Goal: Transaction & Acquisition: Purchase product/service

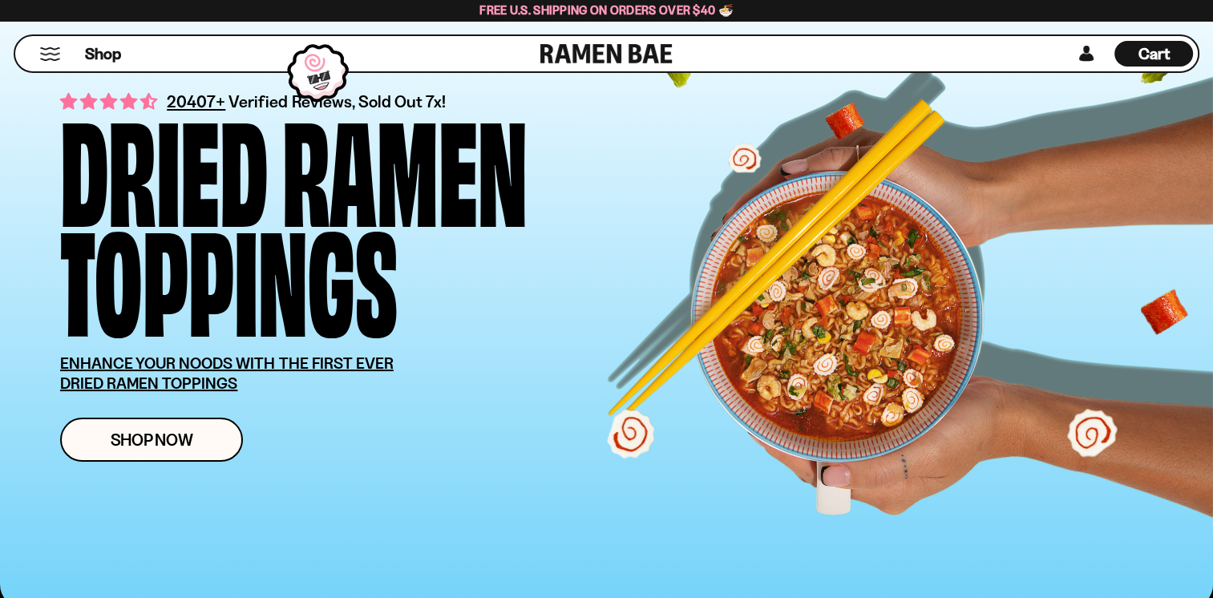
scroll to position [240, 0]
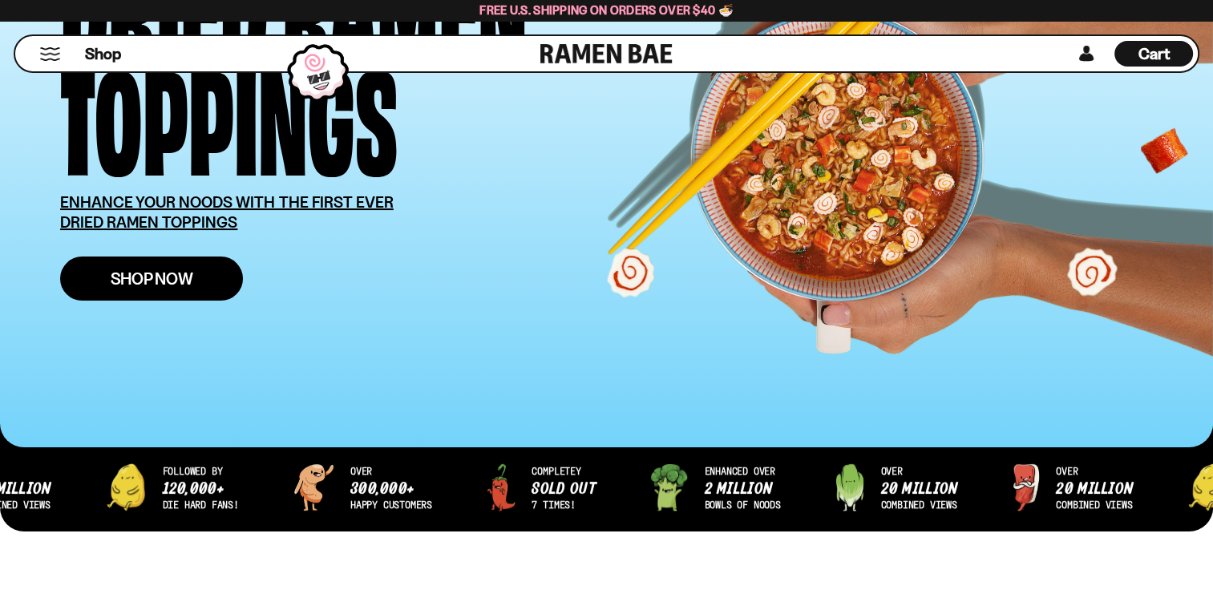
click at [161, 274] on span "Shop Now" at bounding box center [152, 278] width 83 height 17
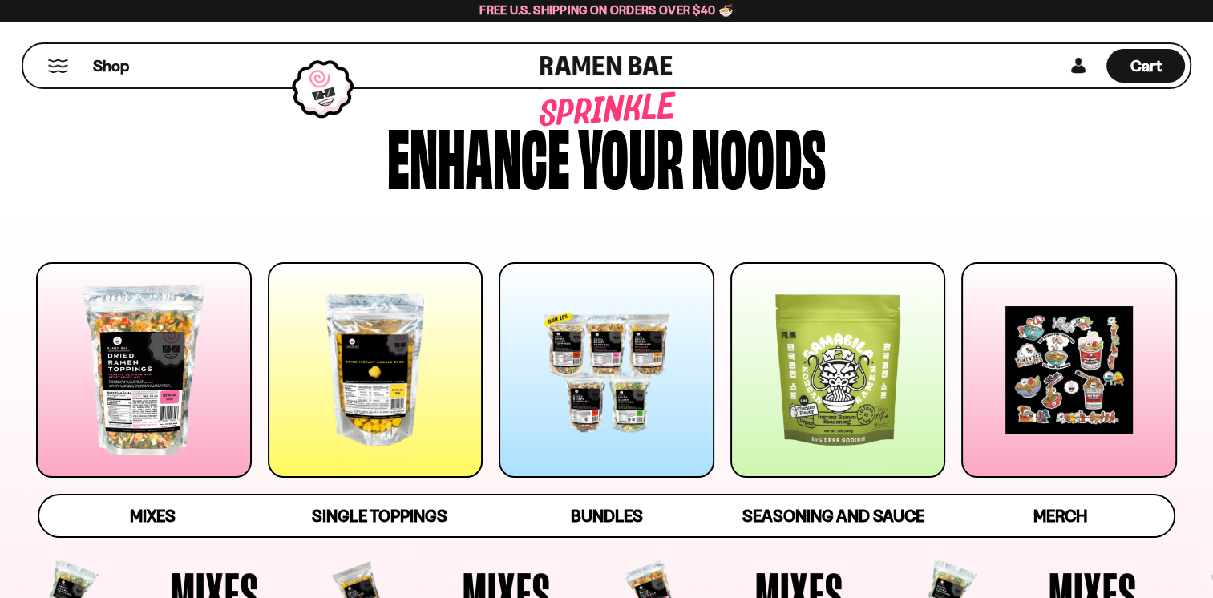
scroll to position [160, 0]
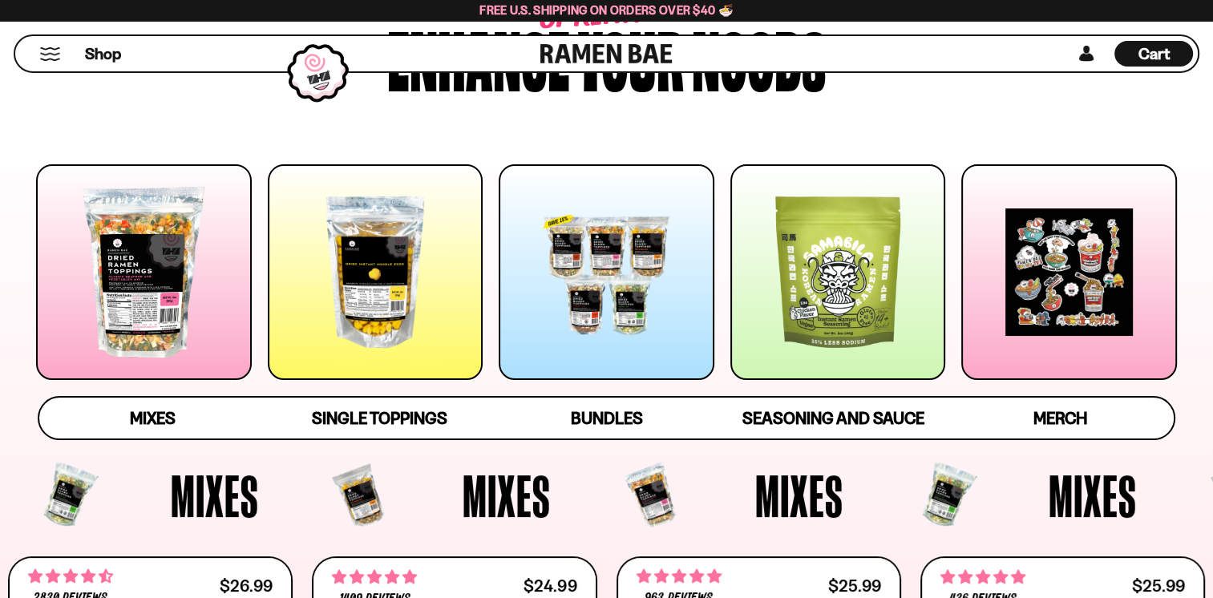
click at [146, 257] on div at bounding box center [144, 272] width 216 height 216
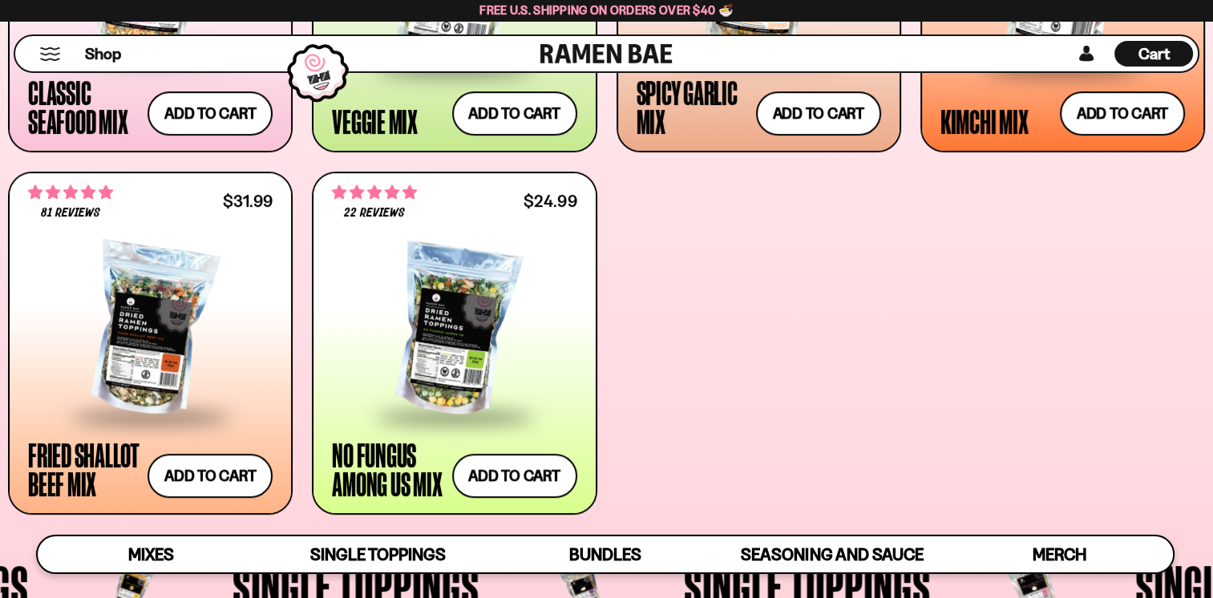
scroll to position [940, 0]
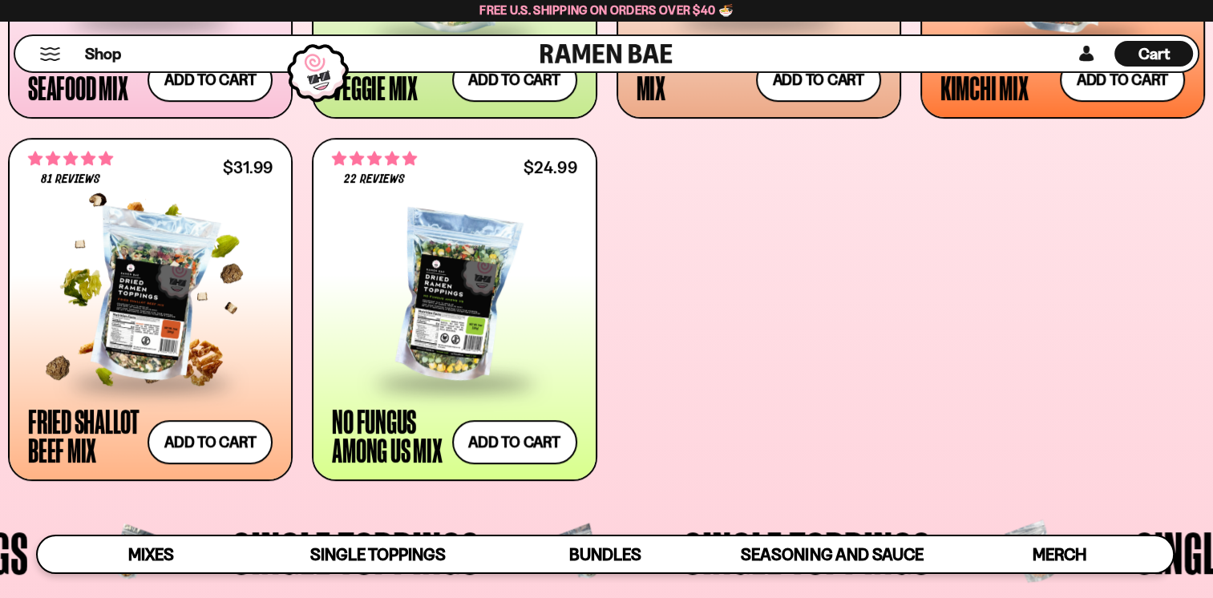
click at [119, 274] on div at bounding box center [150, 296] width 244 height 168
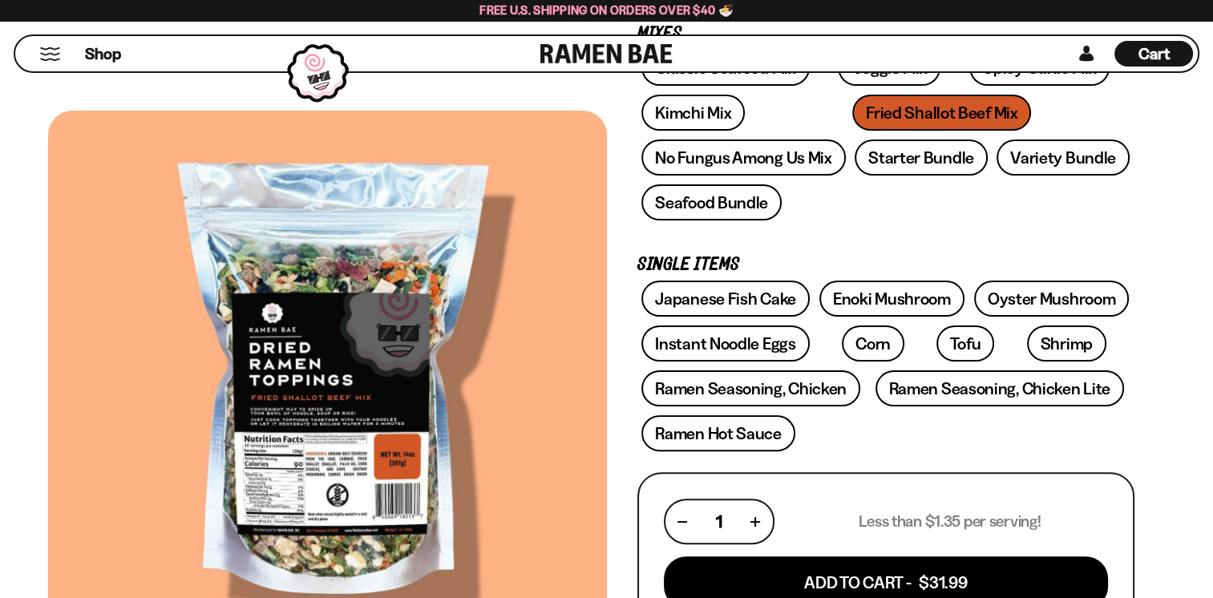
scroll to position [321, 0]
click at [705, 296] on link "Japanese Fish Cake" at bounding box center [725, 299] width 168 height 36
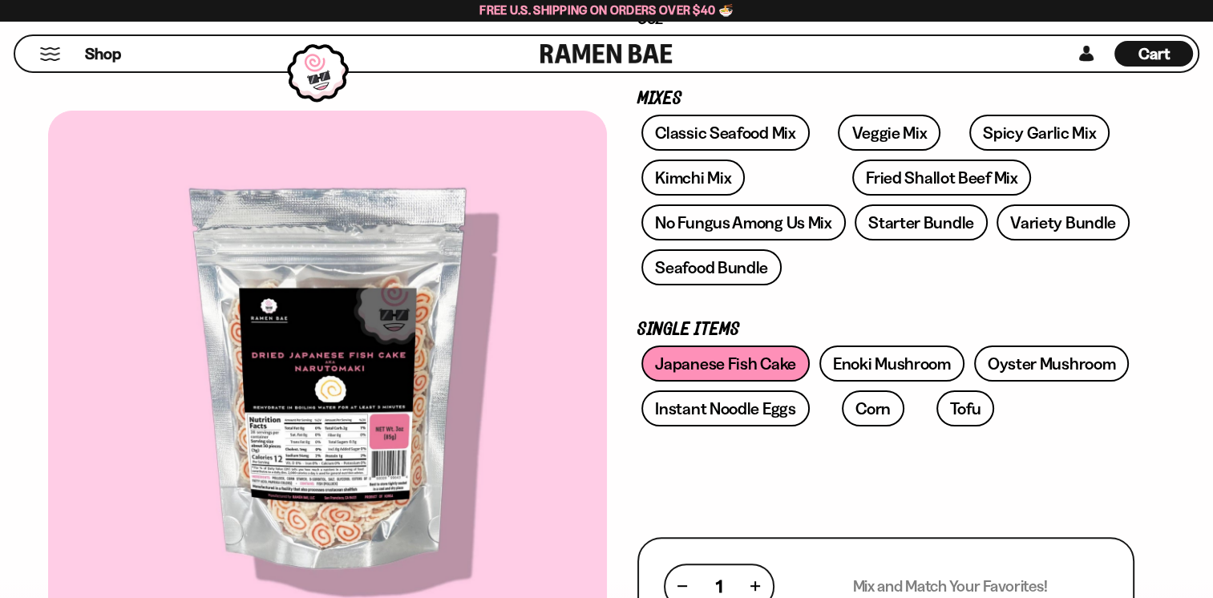
scroll to position [240, 0]
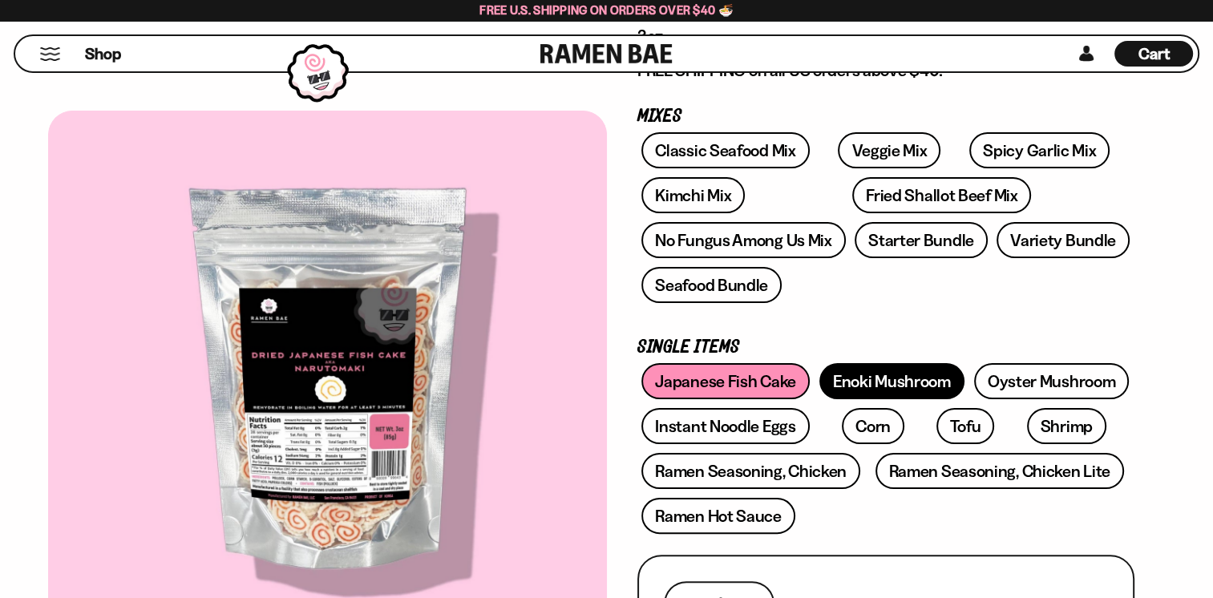
click at [890, 371] on link "Enoki Mushroom" at bounding box center [891, 381] width 145 height 36
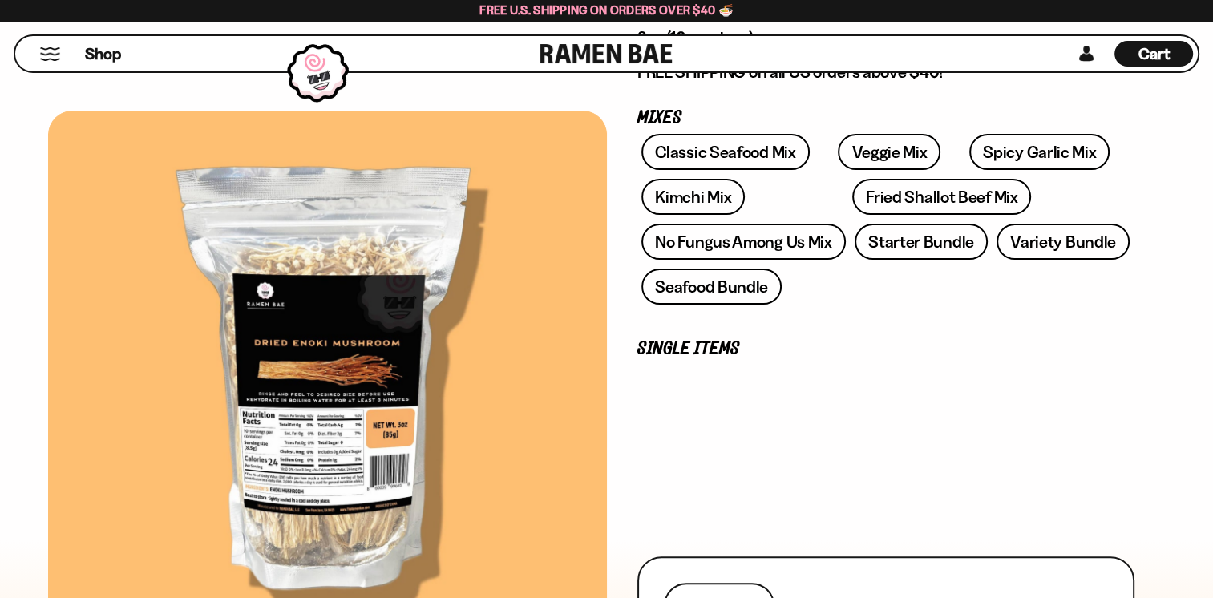
scroll to position [240, 0]
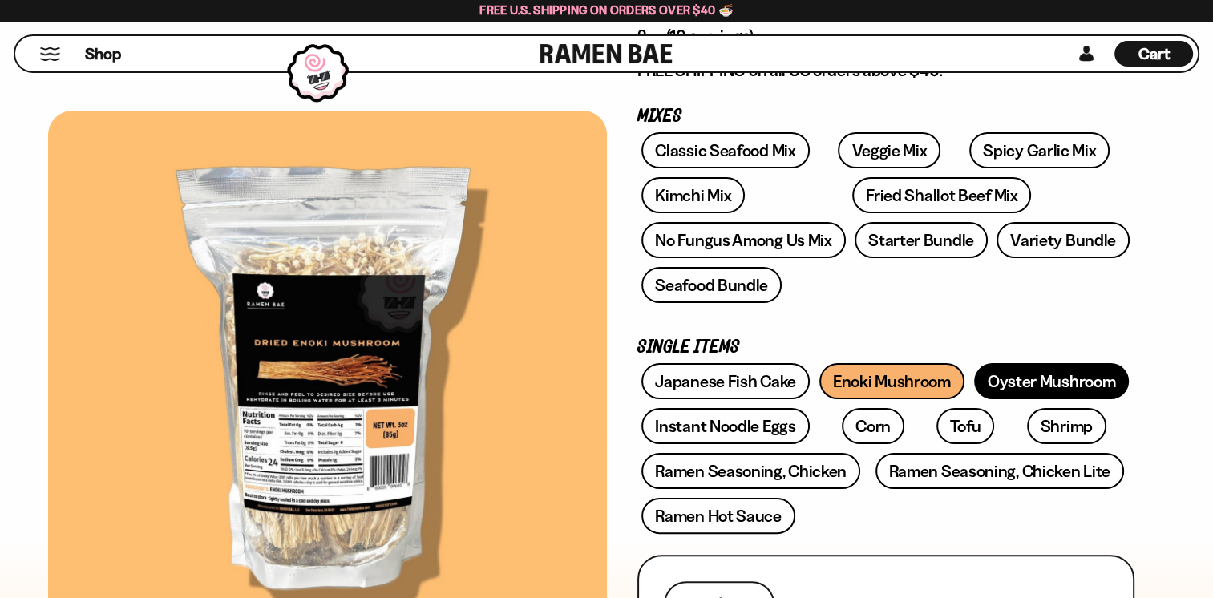
click at [1053, 377] on link "Oyster Mushroom" at bounding box center [1052, 381] width 156 height 36
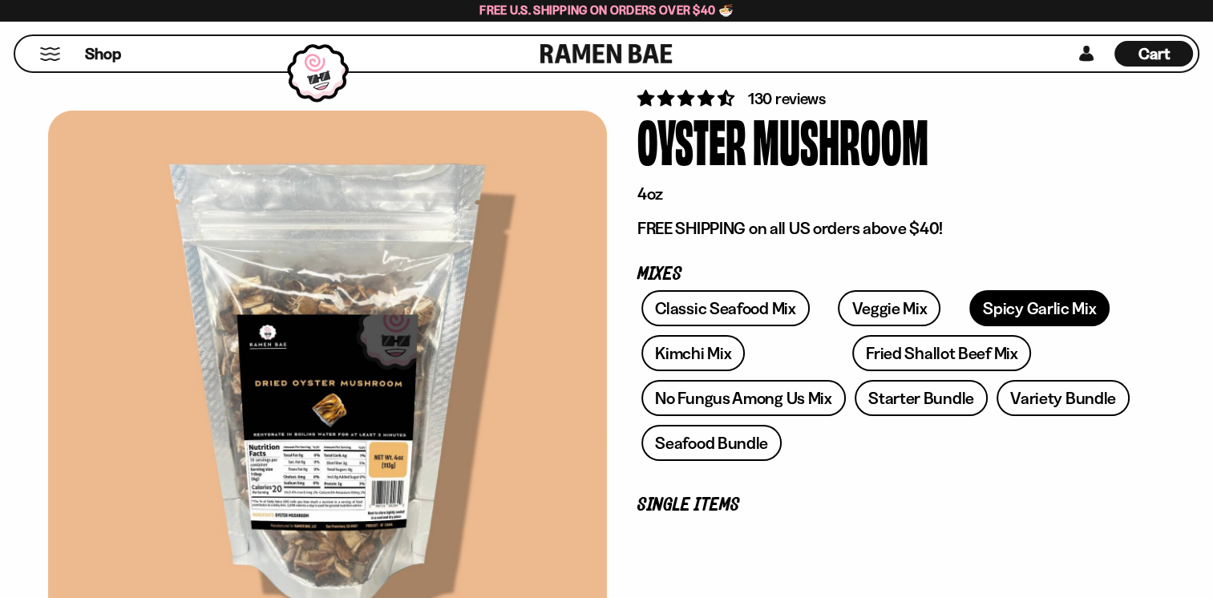
scroll to position [240, 0]
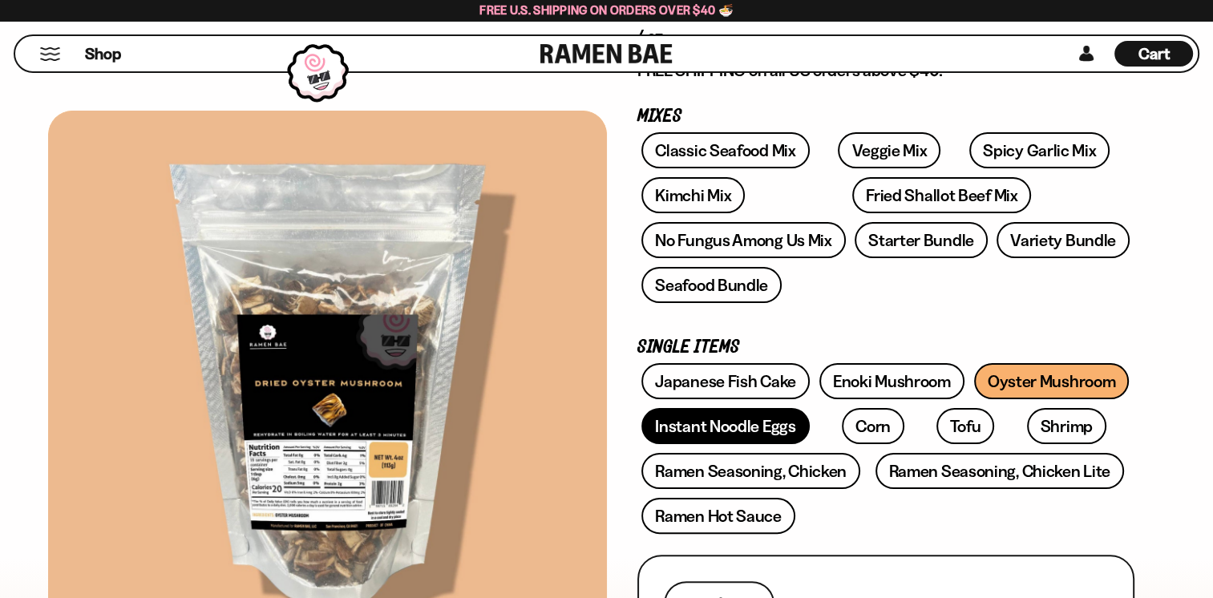
click at [716, 424] on link "Instant Noodle Eggs" at bounding box center [725, 426] width 168 height 36
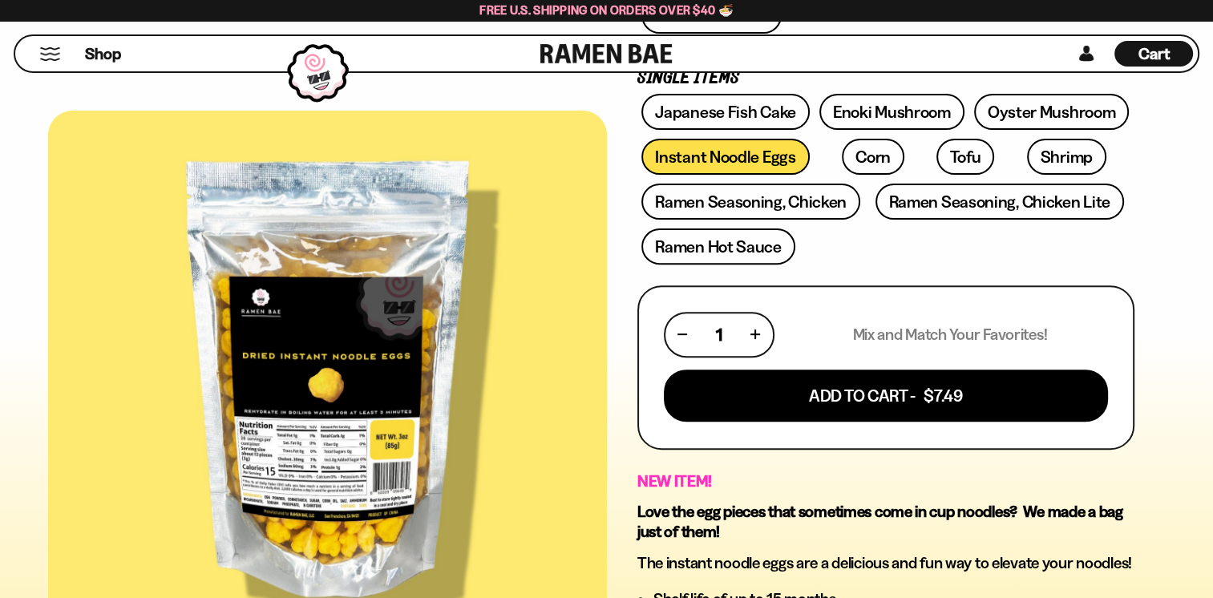
scroll to position [481, 0]
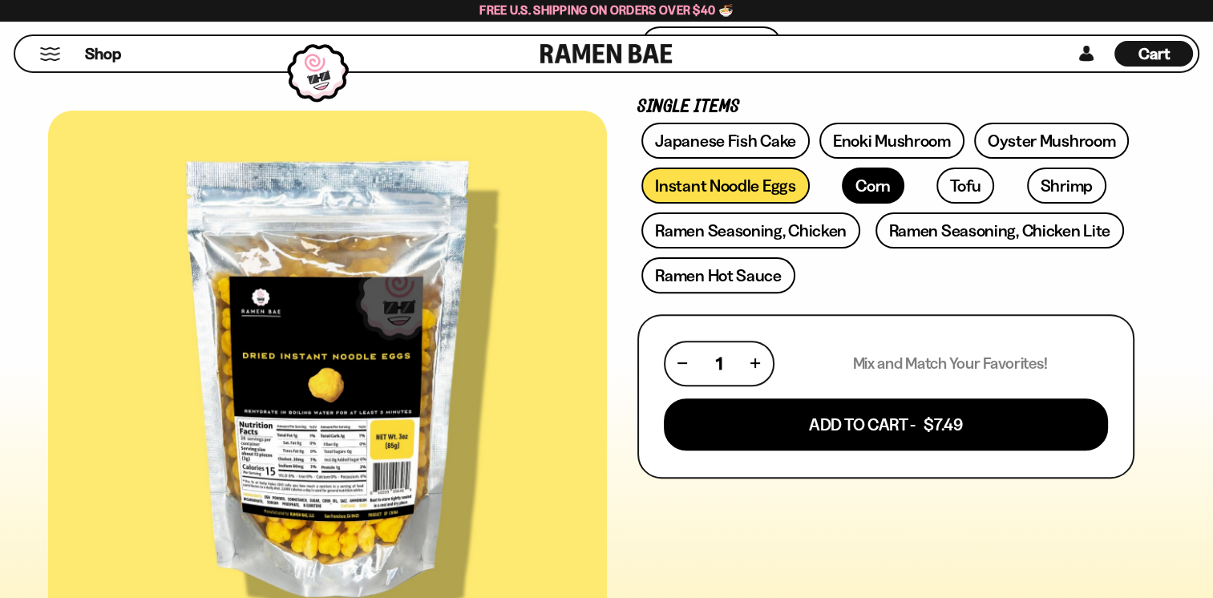
click at [851, 181] on link "Corn" at bounding box center [873, 186] width 63 height 36
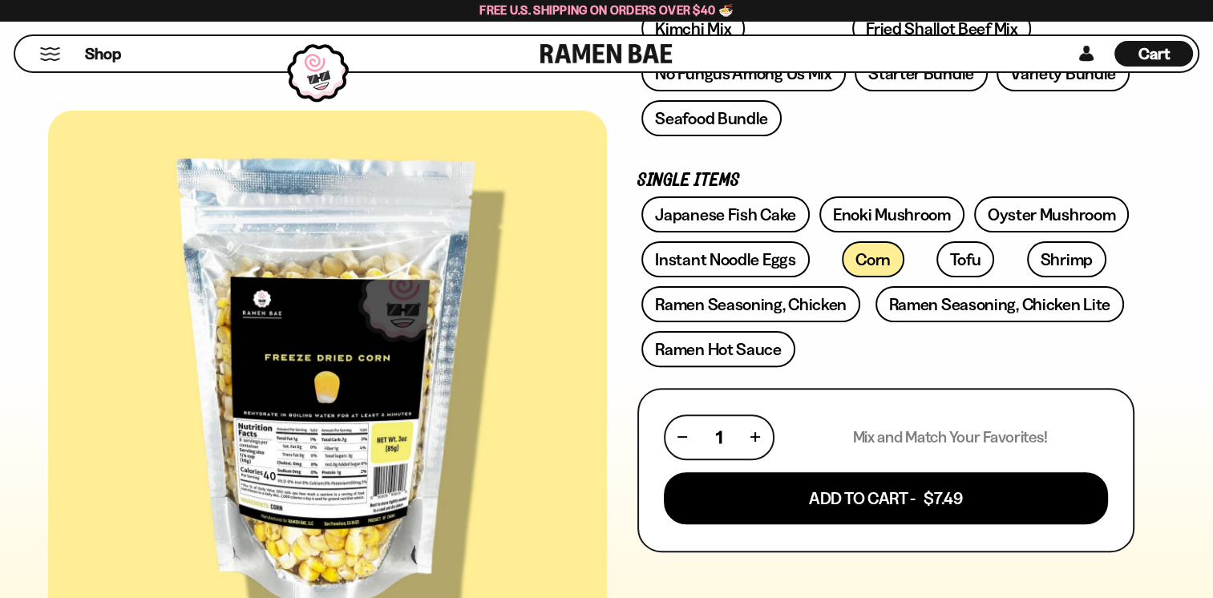
scroll to position [401, 0]
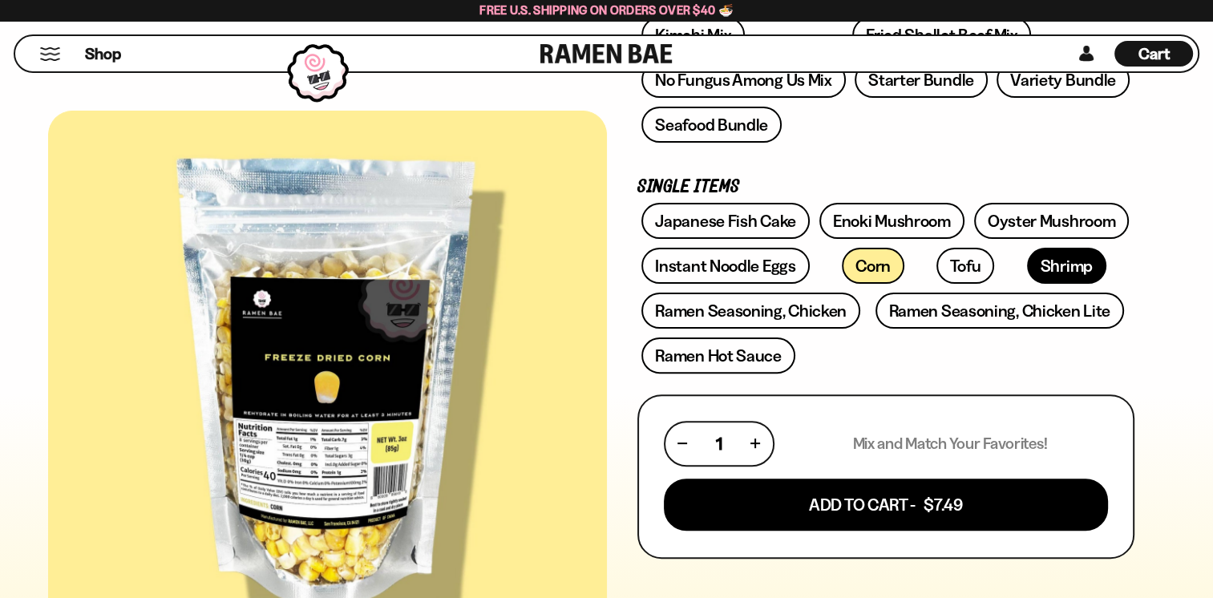
click at [1027, 262] on link "Shrimp" at bounding box center [1066, 266] width 79 height 36
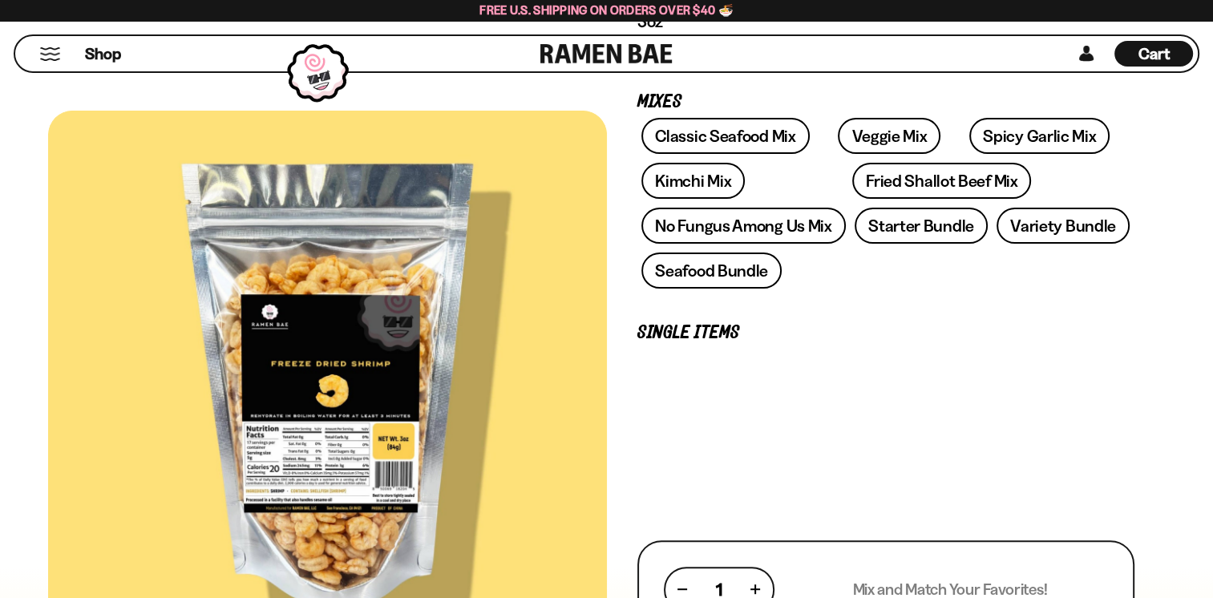
scroll to position [321, 0]
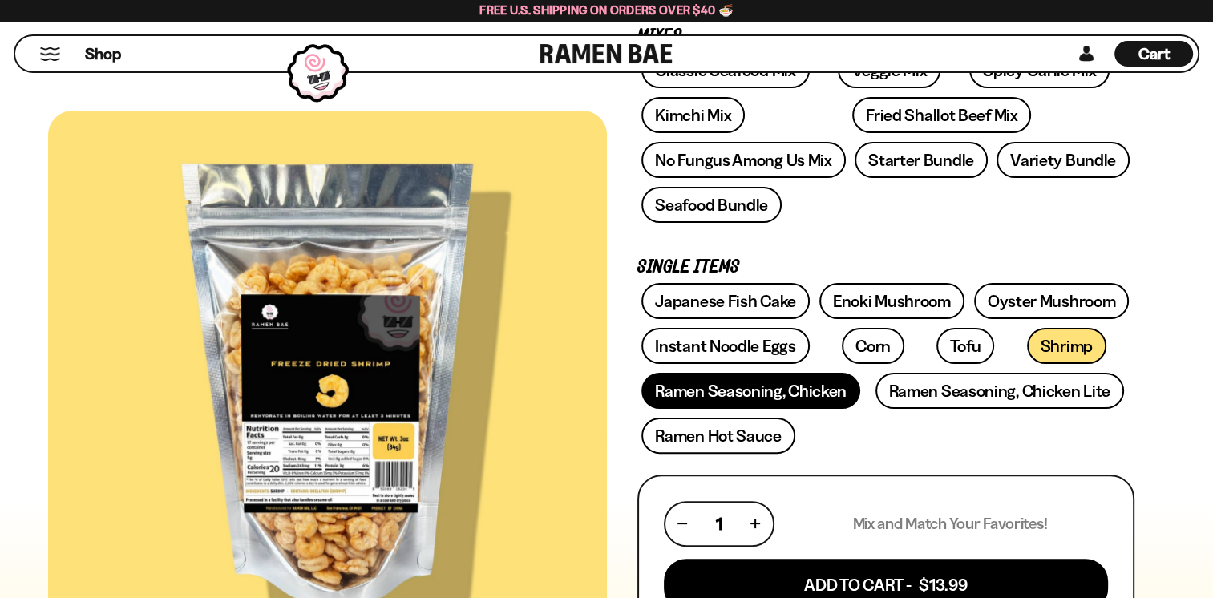
click at [712, 384] on link "Ramen Seasoning, Chicken" at bounding box center [750, 391] width 219 height 36
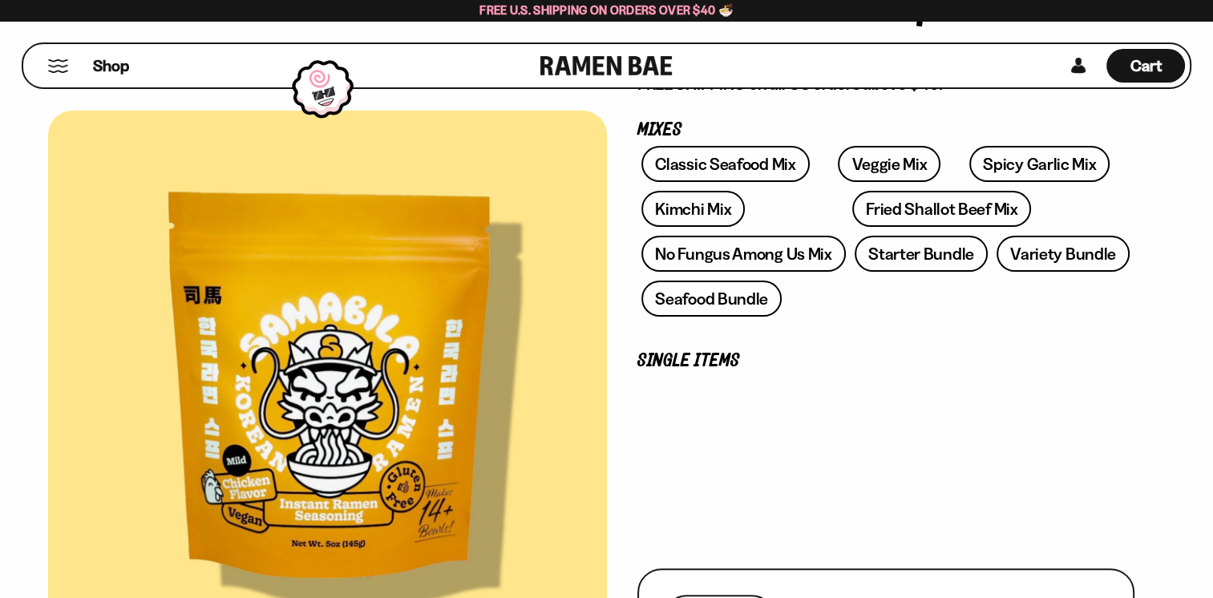
scroll to position [321, 0]
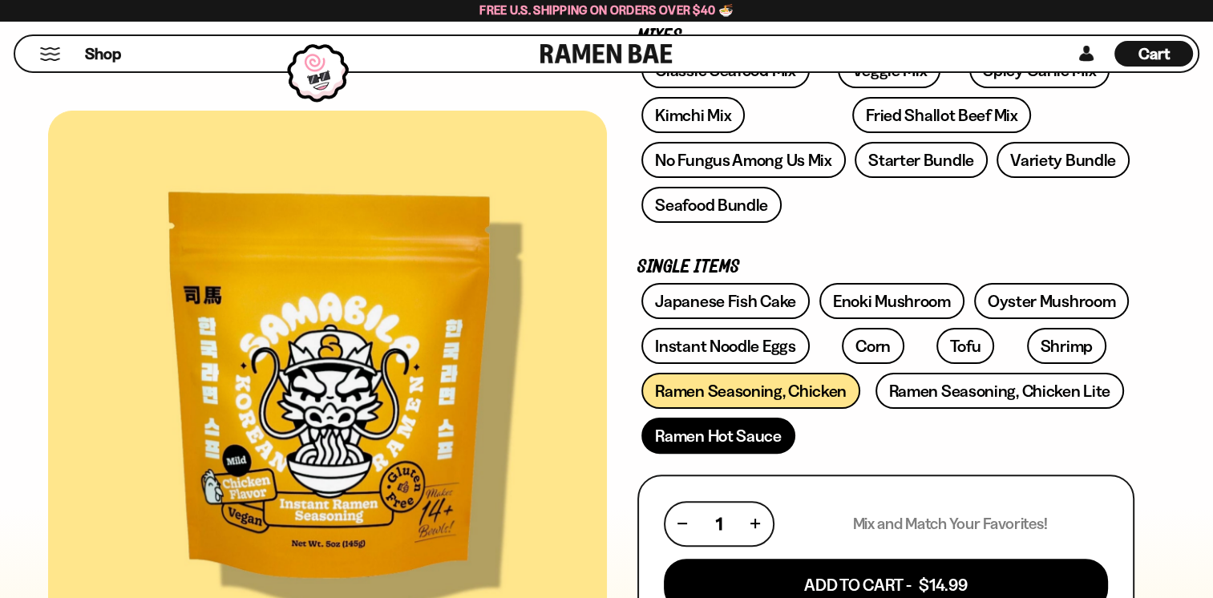
click at [696, 436] on link "Ramen Hot Sauce" at bounding box center [718, 436] width 154 height 36
